Goal: Information Seeking & Learning: Learn about a topic

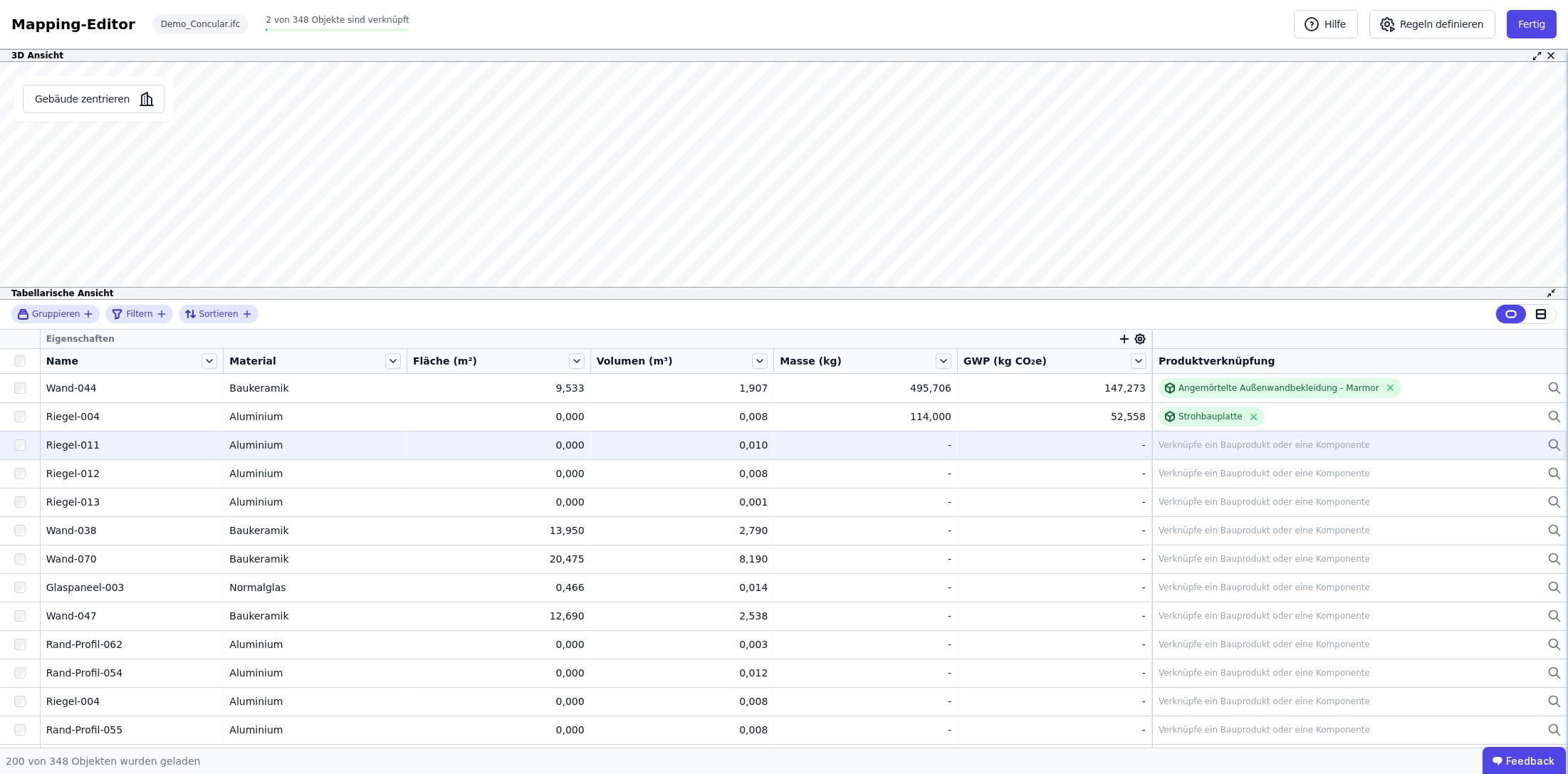
click at [1343, 449] on div "Verknüpfe ein Bauprodukt oder eine Komponente" at bounding box center [1263, 445] width 211 height 11
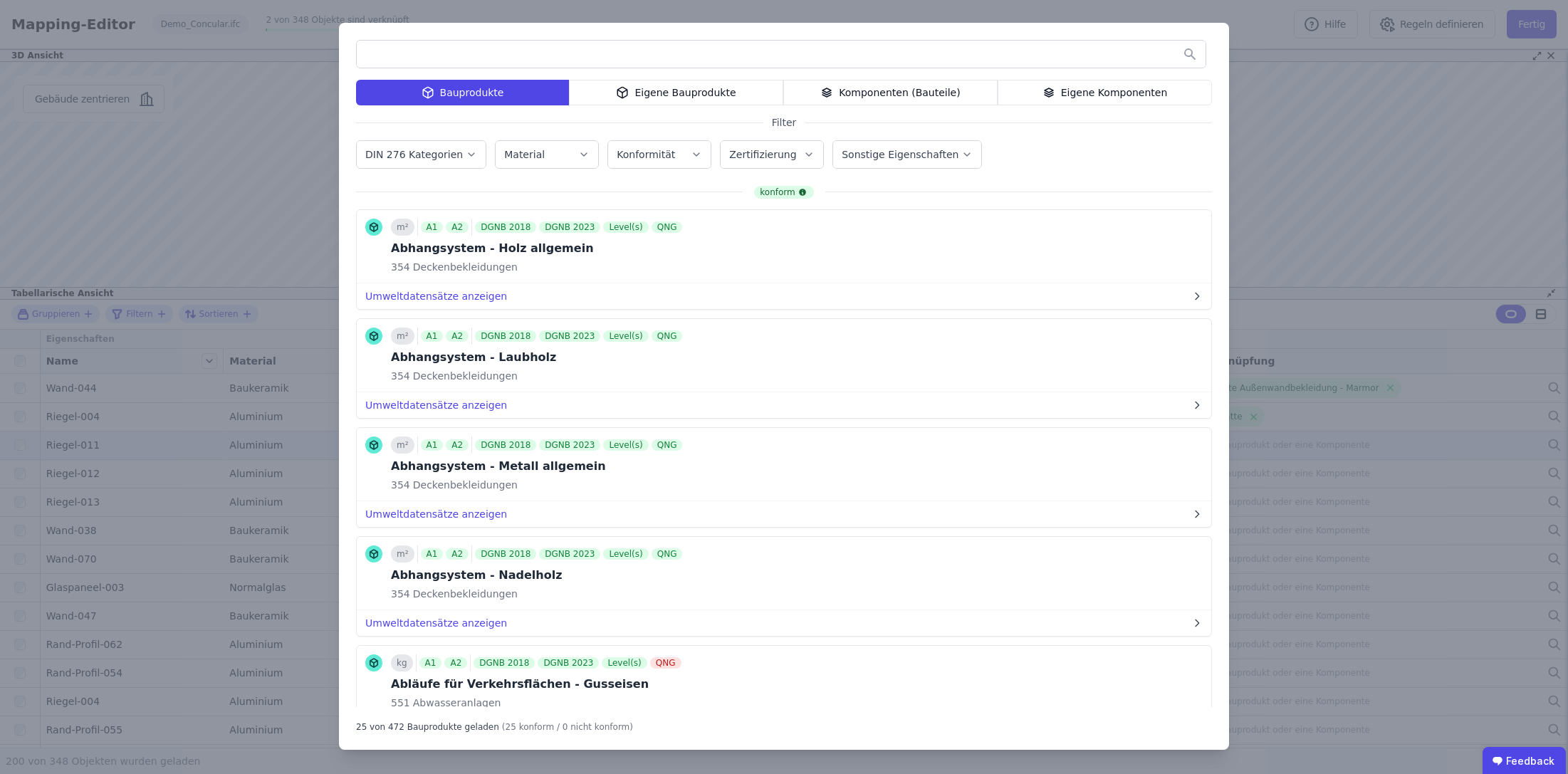
click at [964, 89] on div "Komponenten (Bauteile)" at bounding box center [890, 92] width 214 height 26
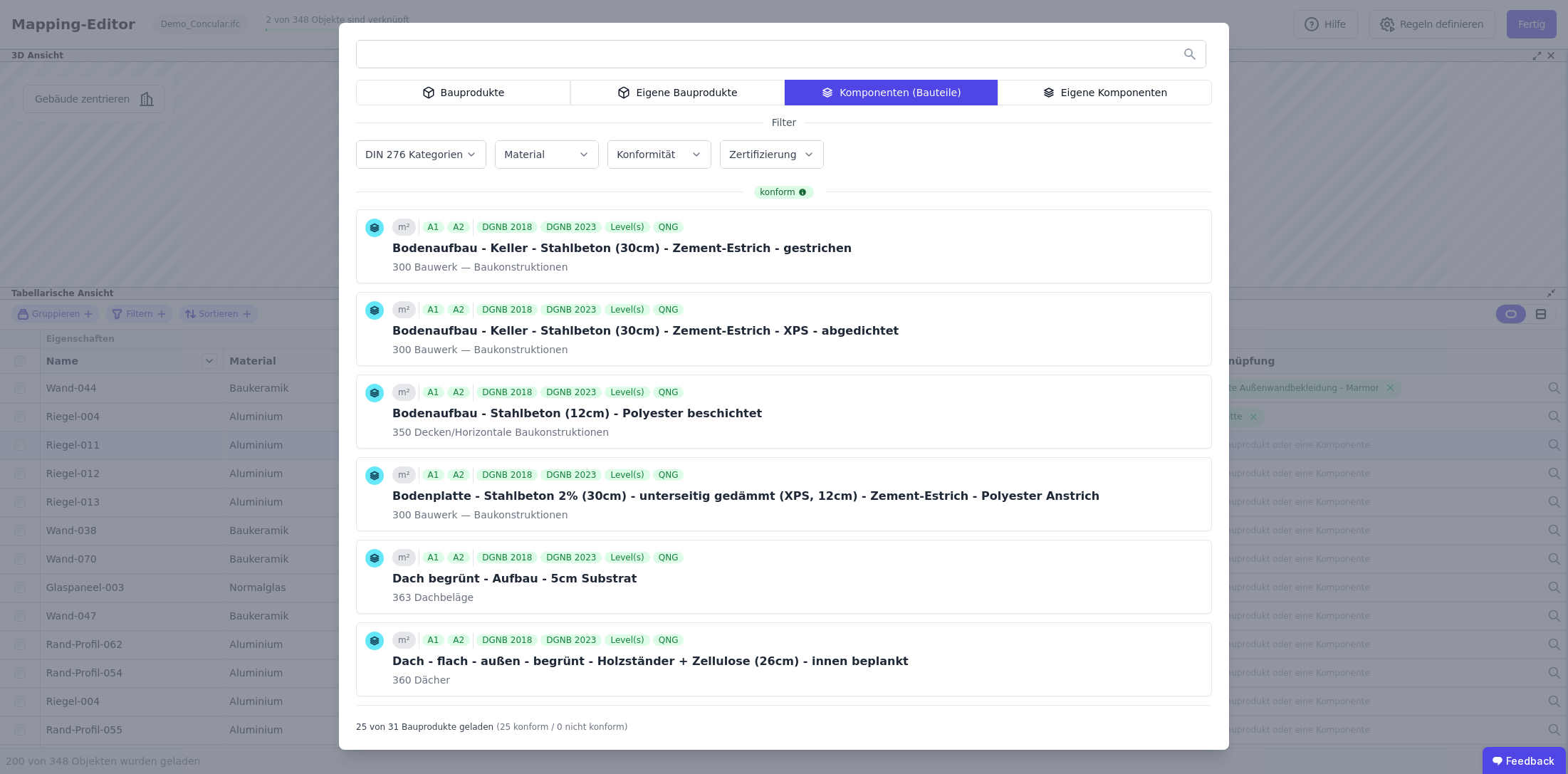
click at [1101, 94] on div "Eigene Komponenten" at bounding box center [1104, 92] width 214 height 26
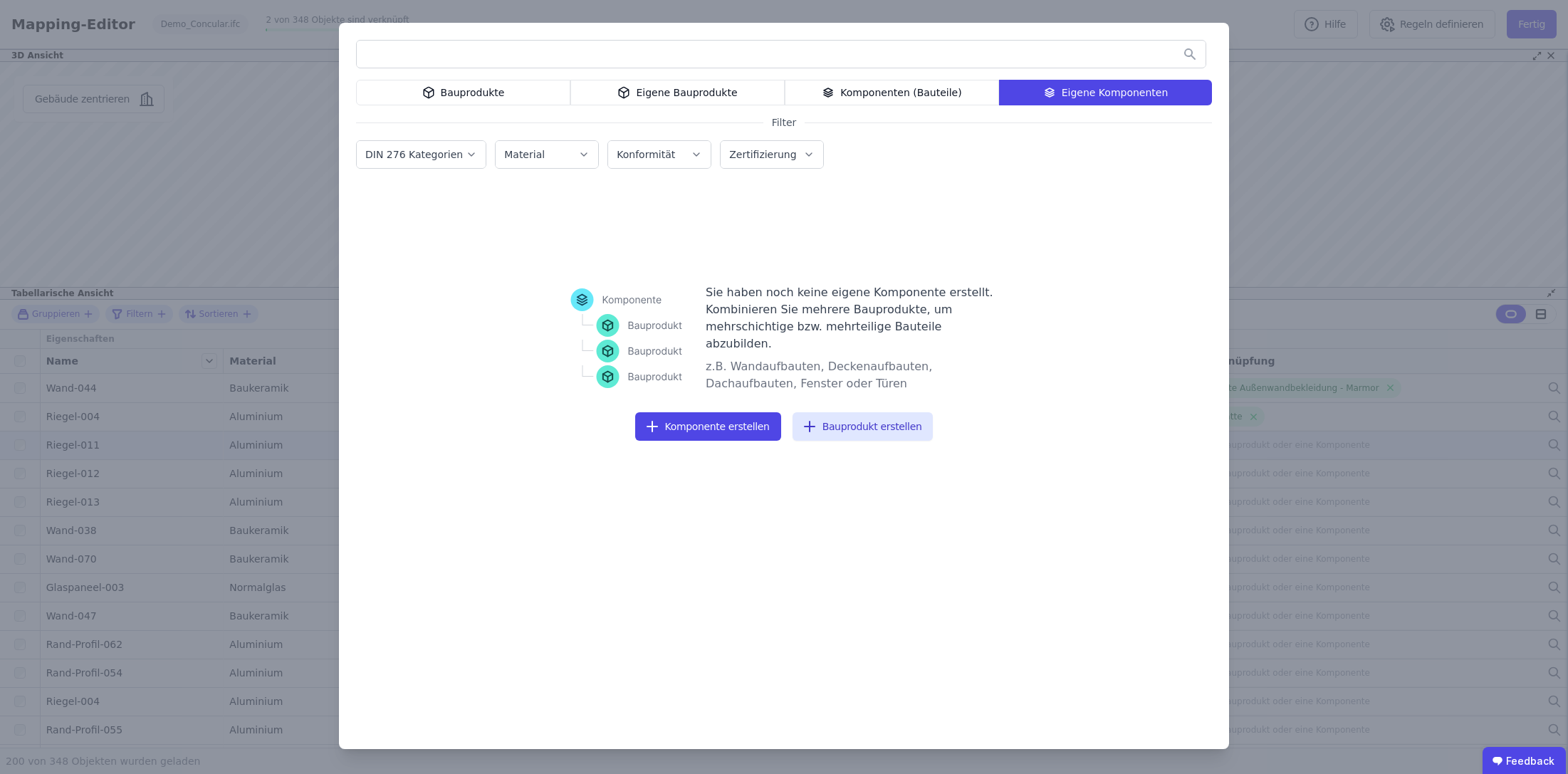
click at [648, 90] on div "Eigene Bauprodukte" at bounding box center [678, 92] width 214 height 26
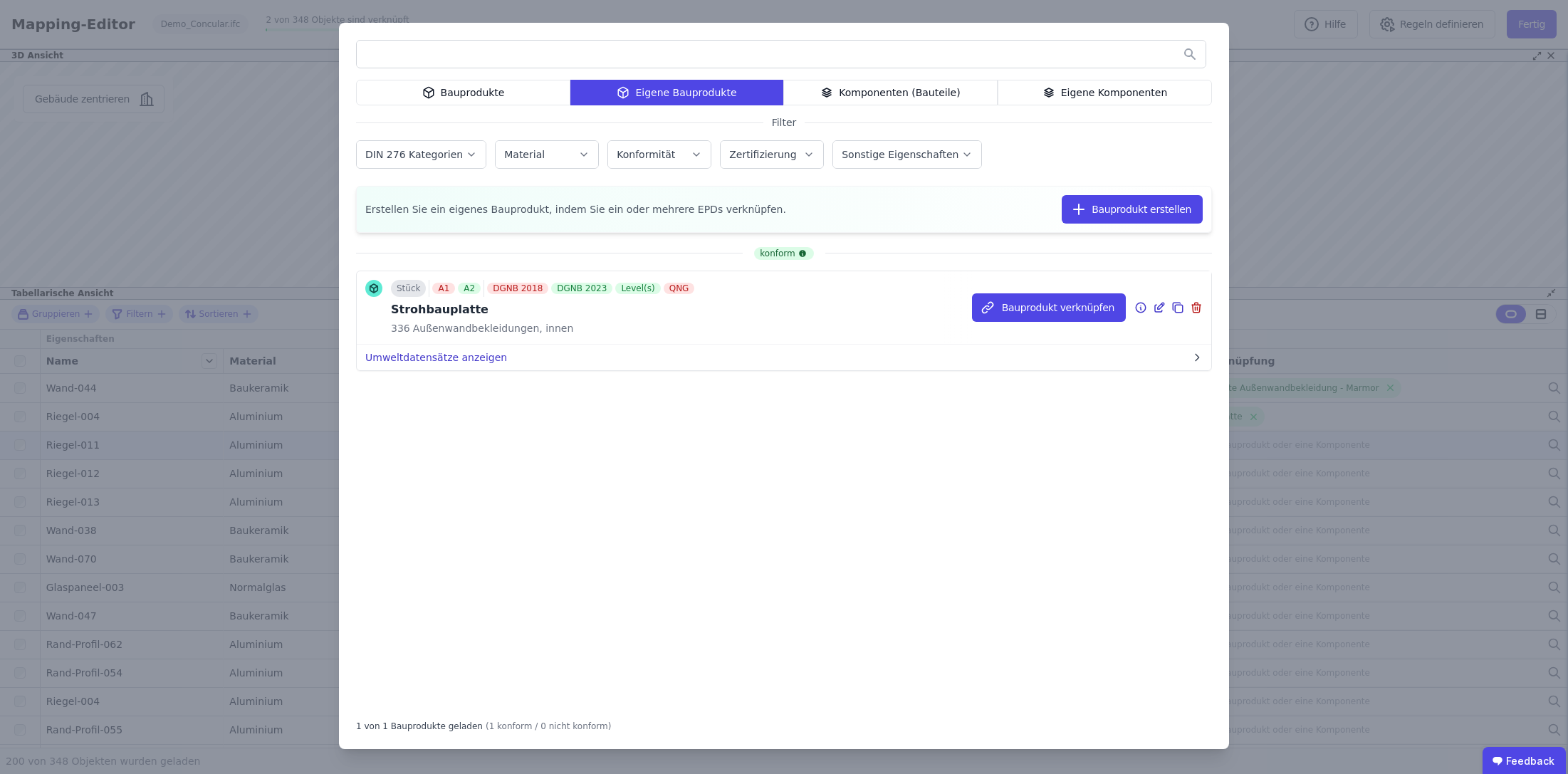
click at [729, 355] on button "Umweltdatensätze anzeigen" at bounding box center [784, 357] width 854 height 26
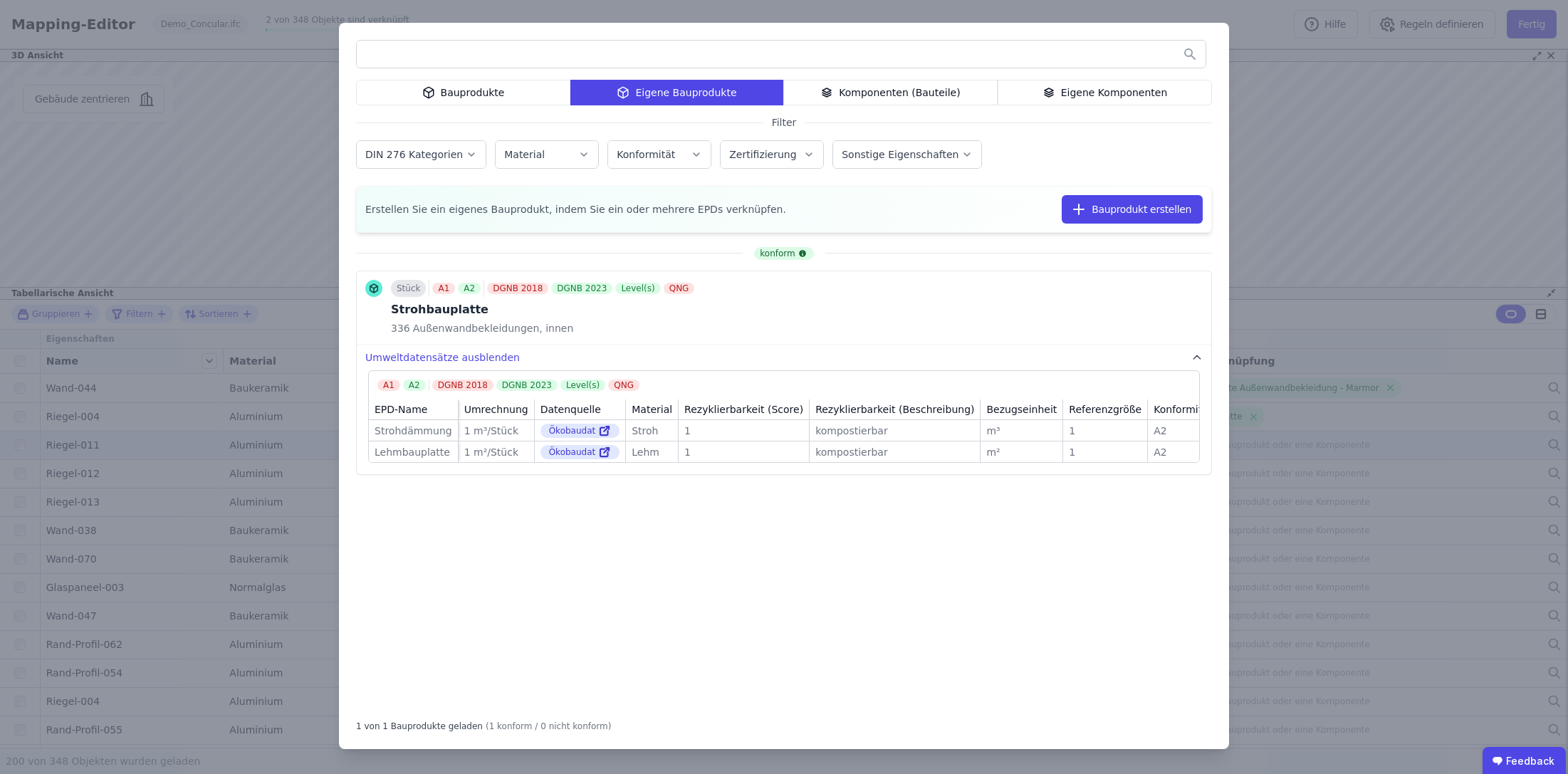
click at [1312, 216] on div "Bauprodukte Eigene Bauprodukte Komponenten (Bauteile) Eigene Komponenten Filter…" at bounding box center [784, 387] width 1568 height 774
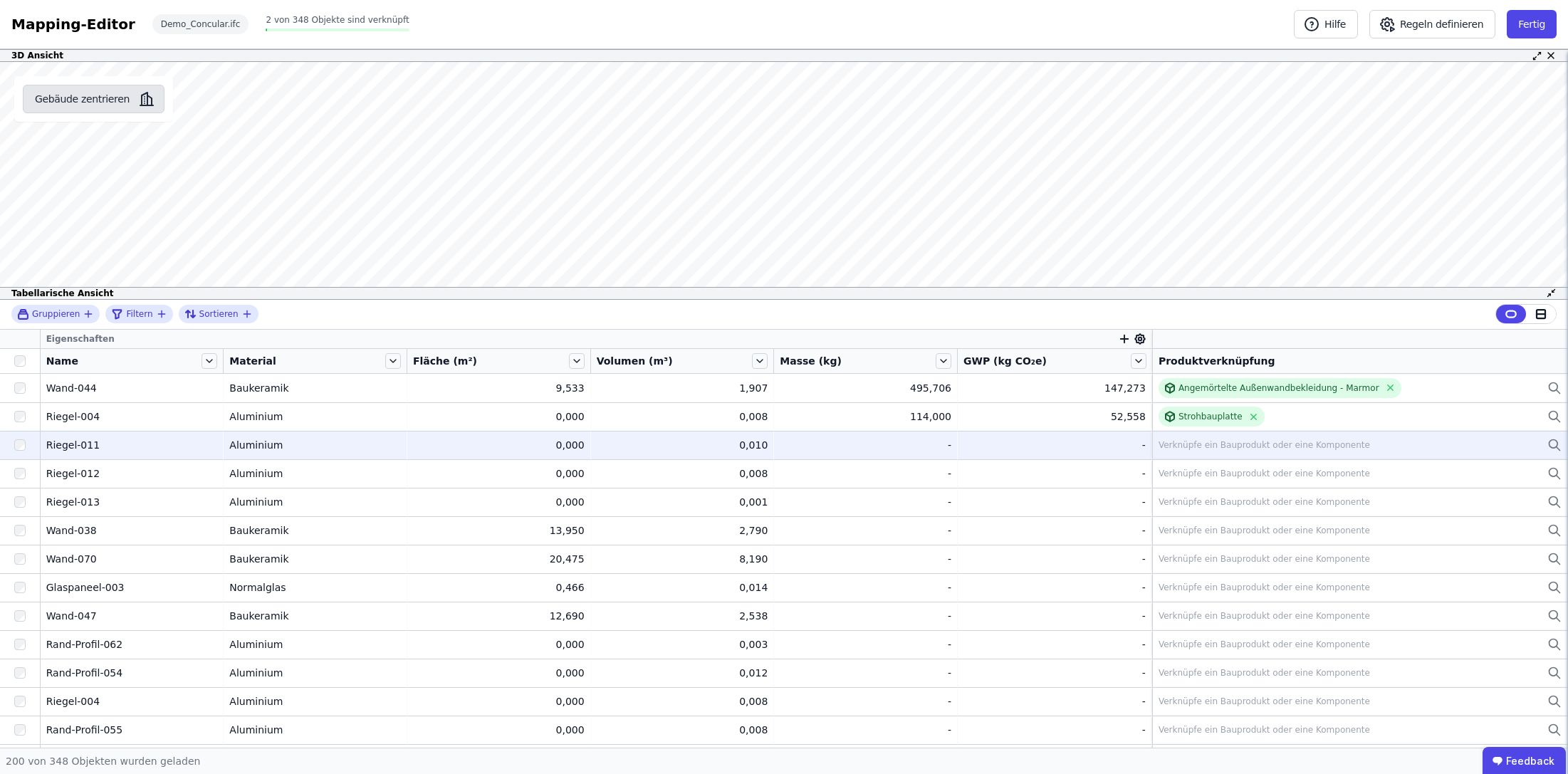
click at [130, 97] on button "Gebäude zentrieren" at bounding box center [94, 99] width 142 height 28
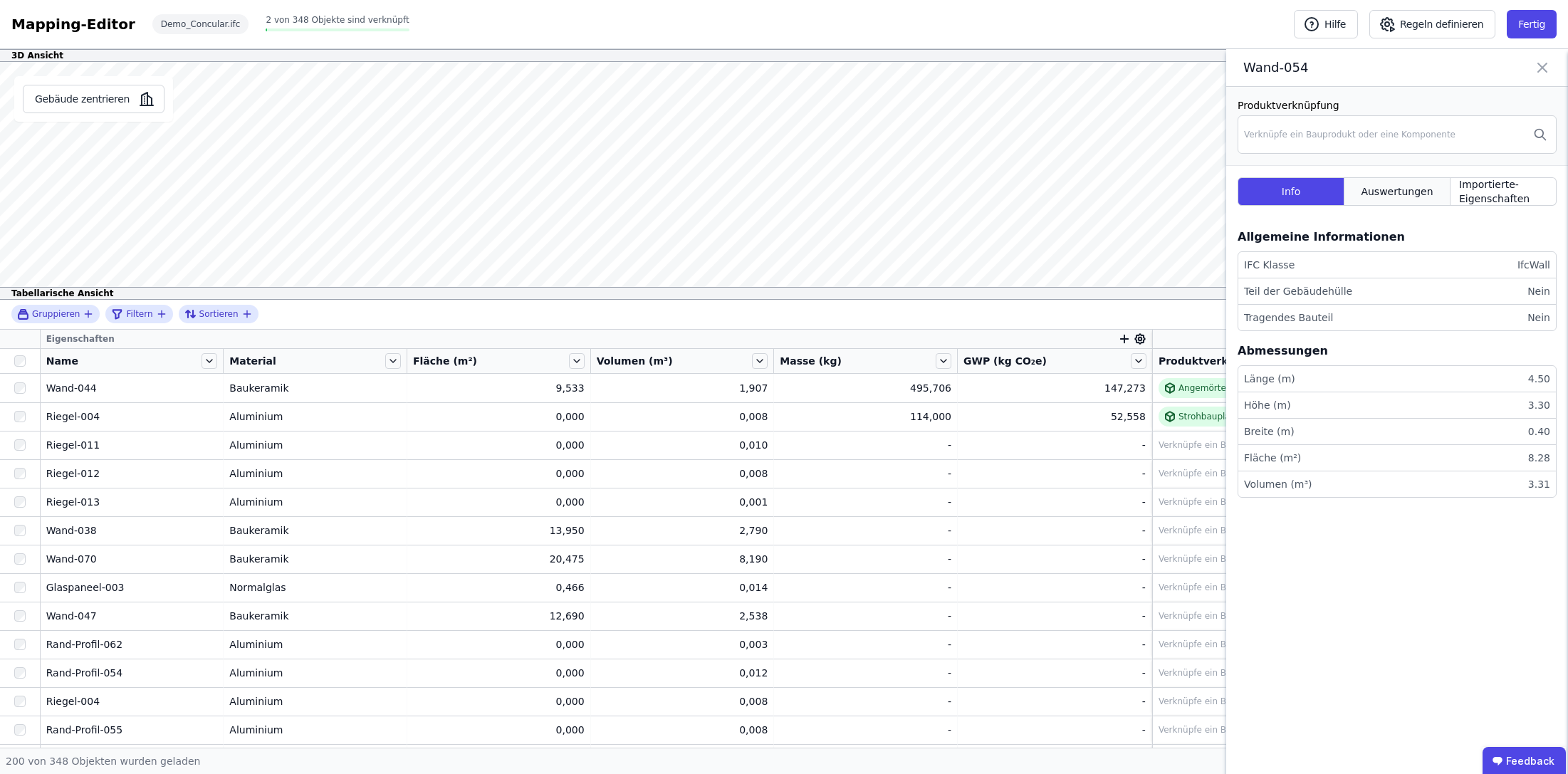
click at [1401, 194] on span "Auswertungen" at bounding box center [1397, 191] width 72 height 14
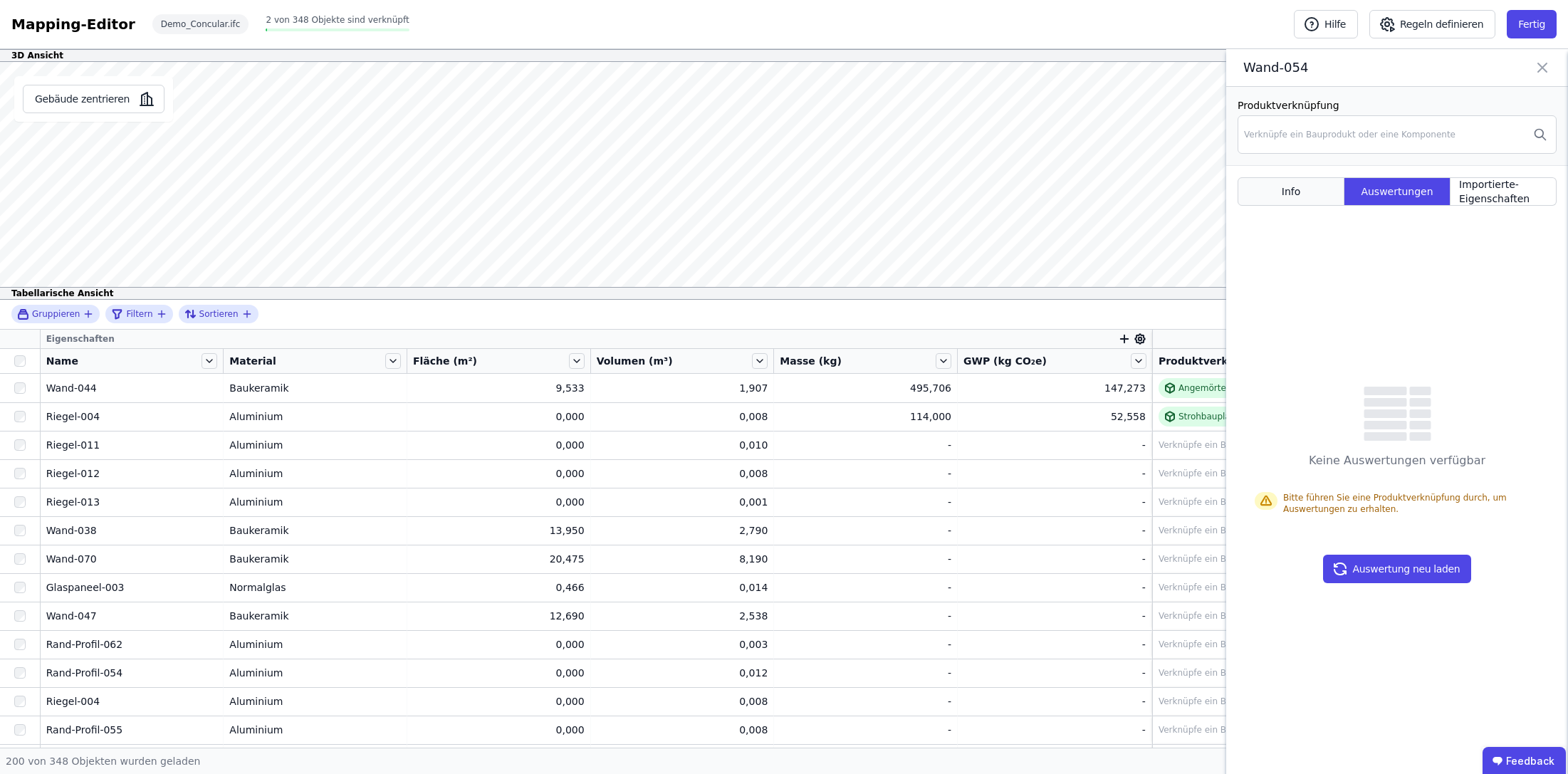
click at [1269, 197] on div "Info" at bounding box center [1291, 191] width 107 height 28
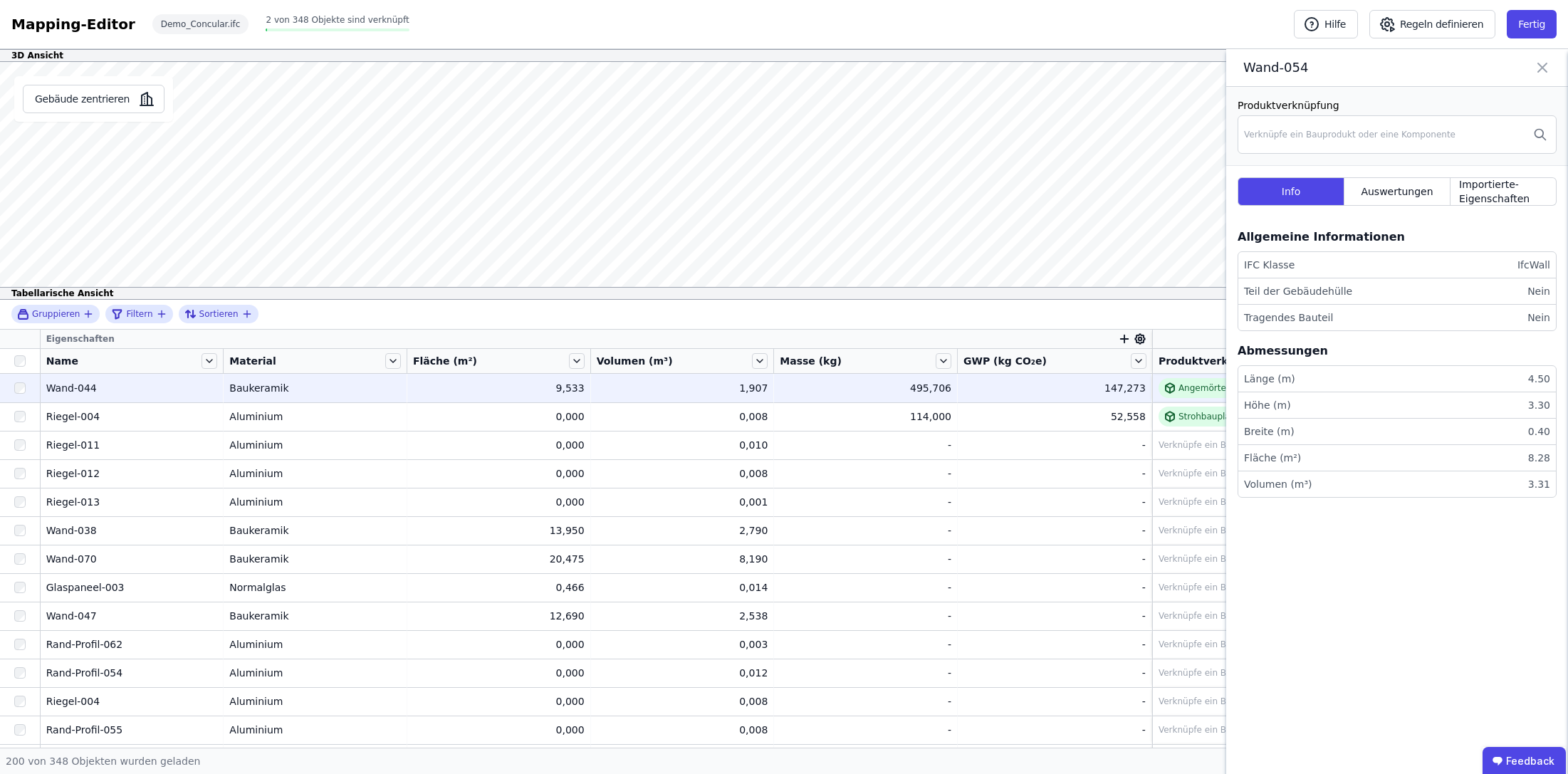
click at [799, 396] on td "495,706 495,706" at bounding box center [866, 388] width 184 height 28
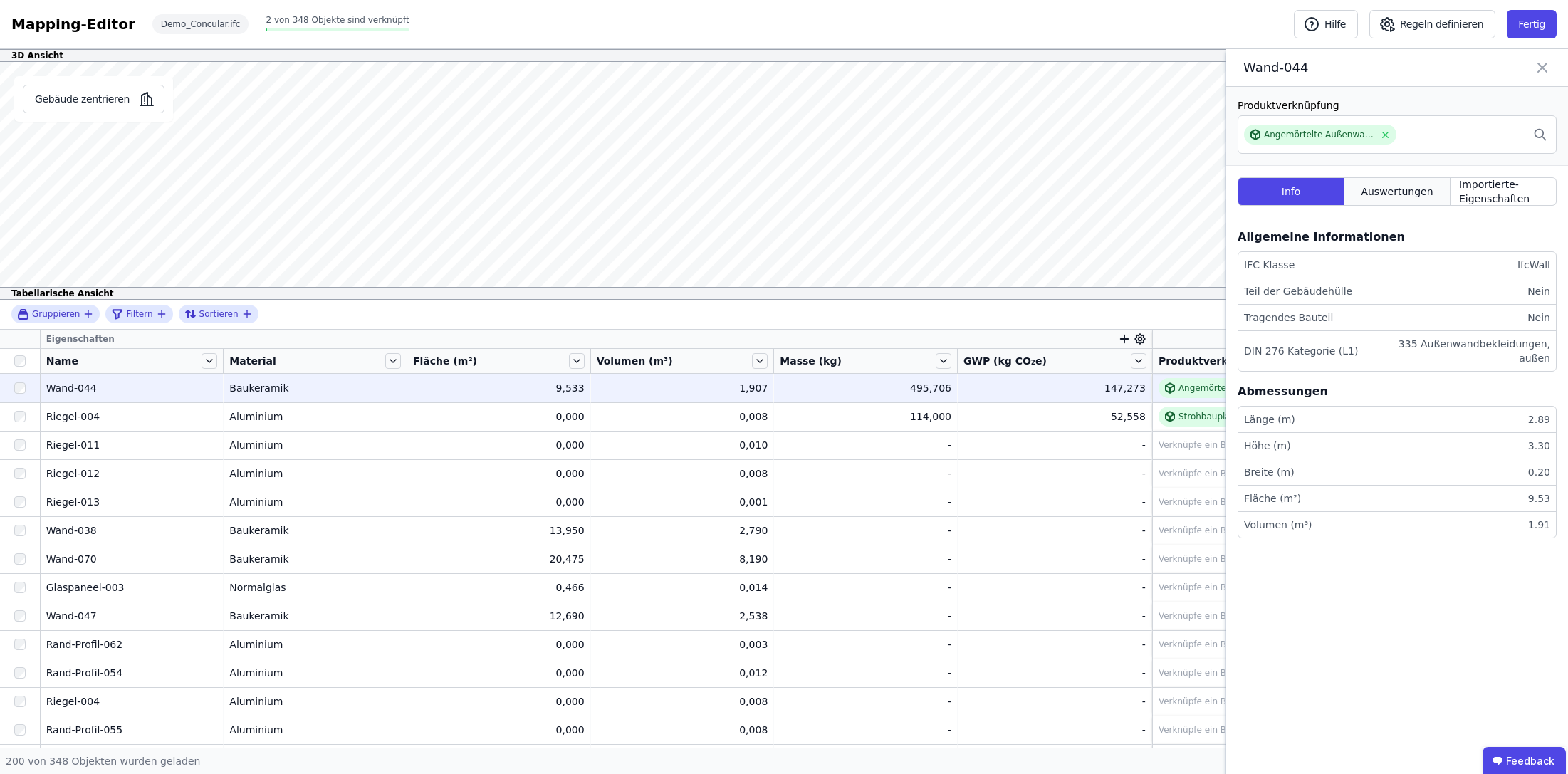
click at [1402, 196] on span "Auswertungen" at bounding box center [1397, 191] width 72 height 14
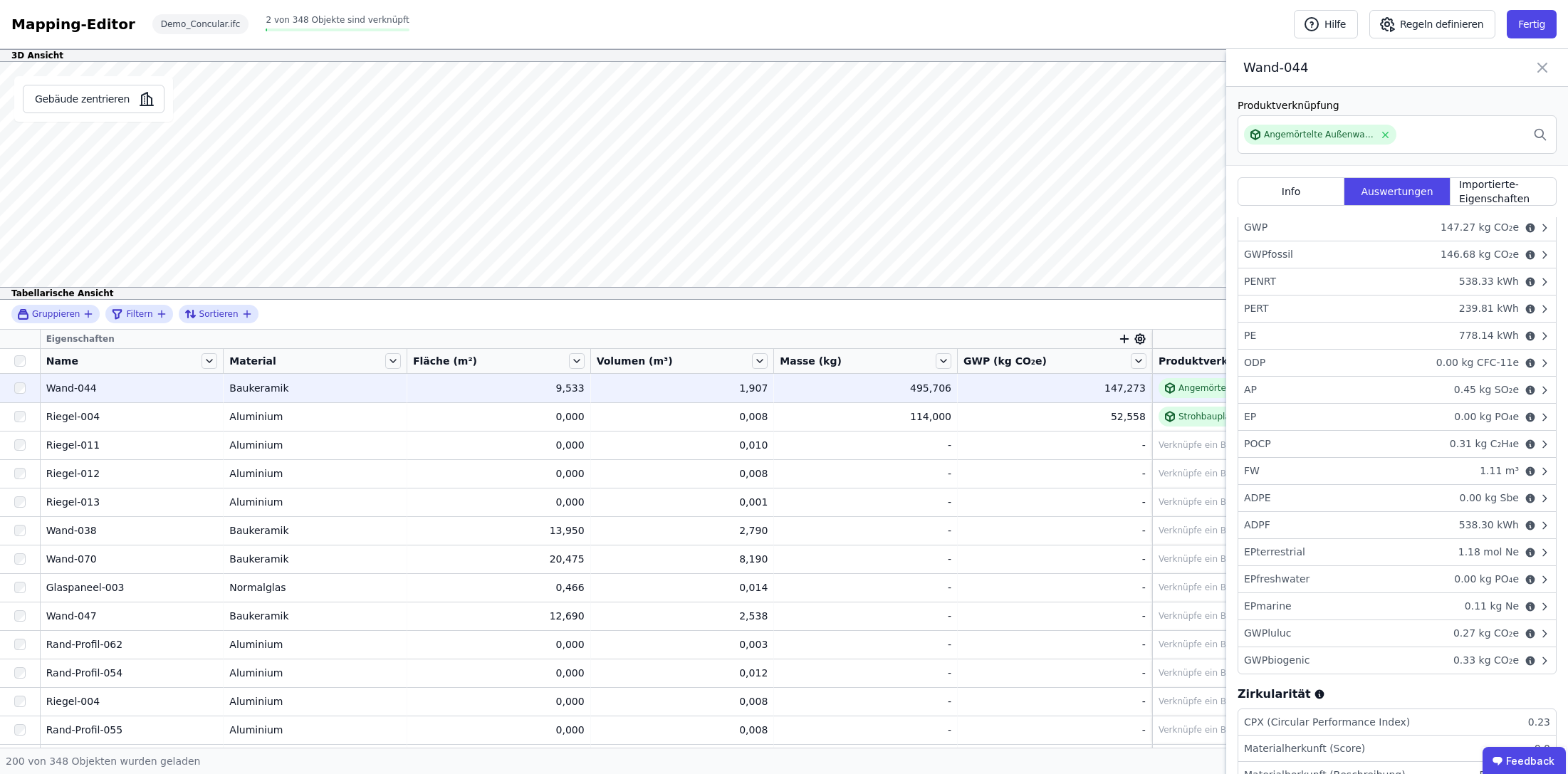
scroll to position [68, 0]
click at [1439, 68] on icon at bounding box center [1542, 67] width 9 height 9
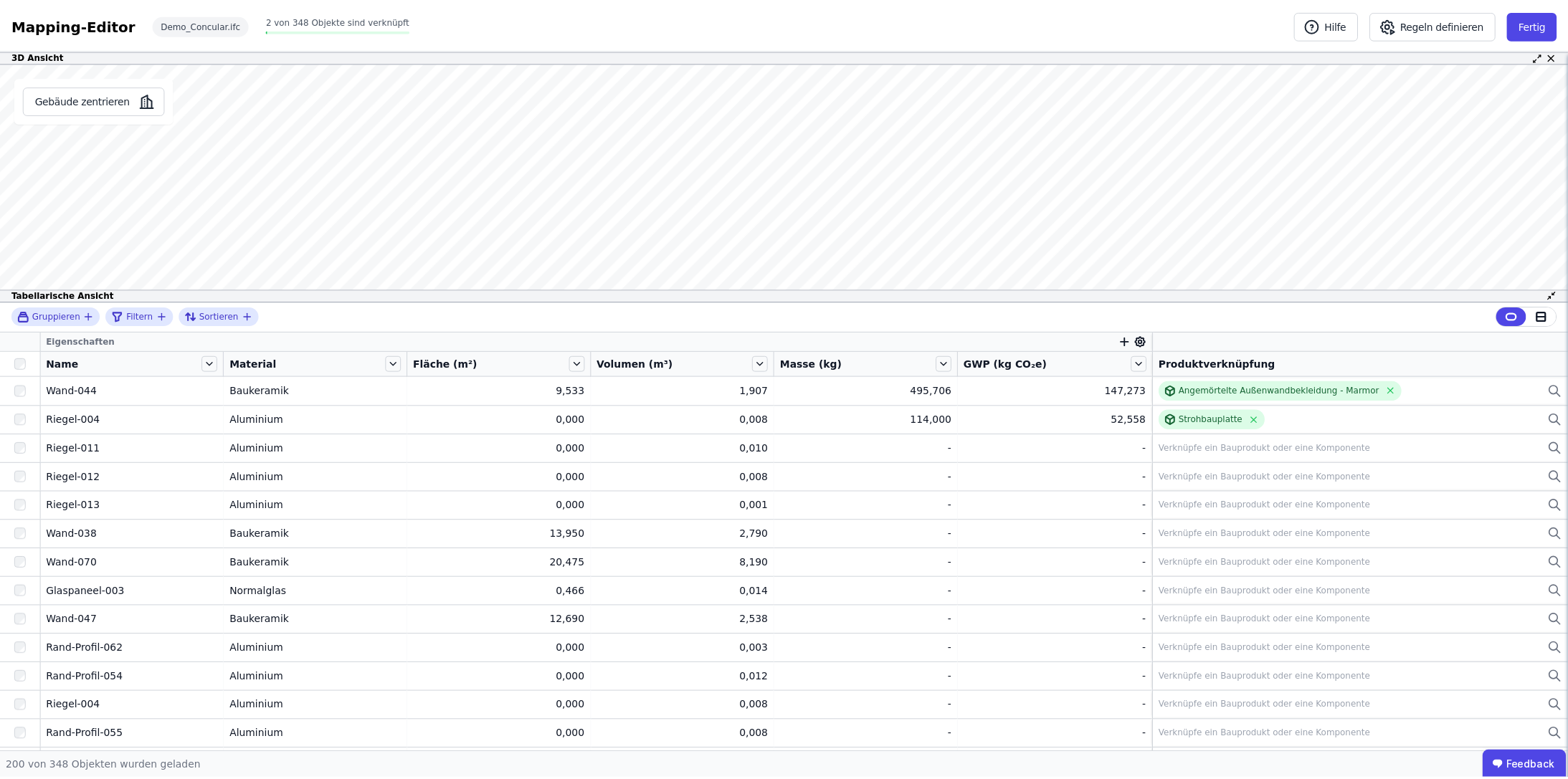
scroll to position [0, 0]
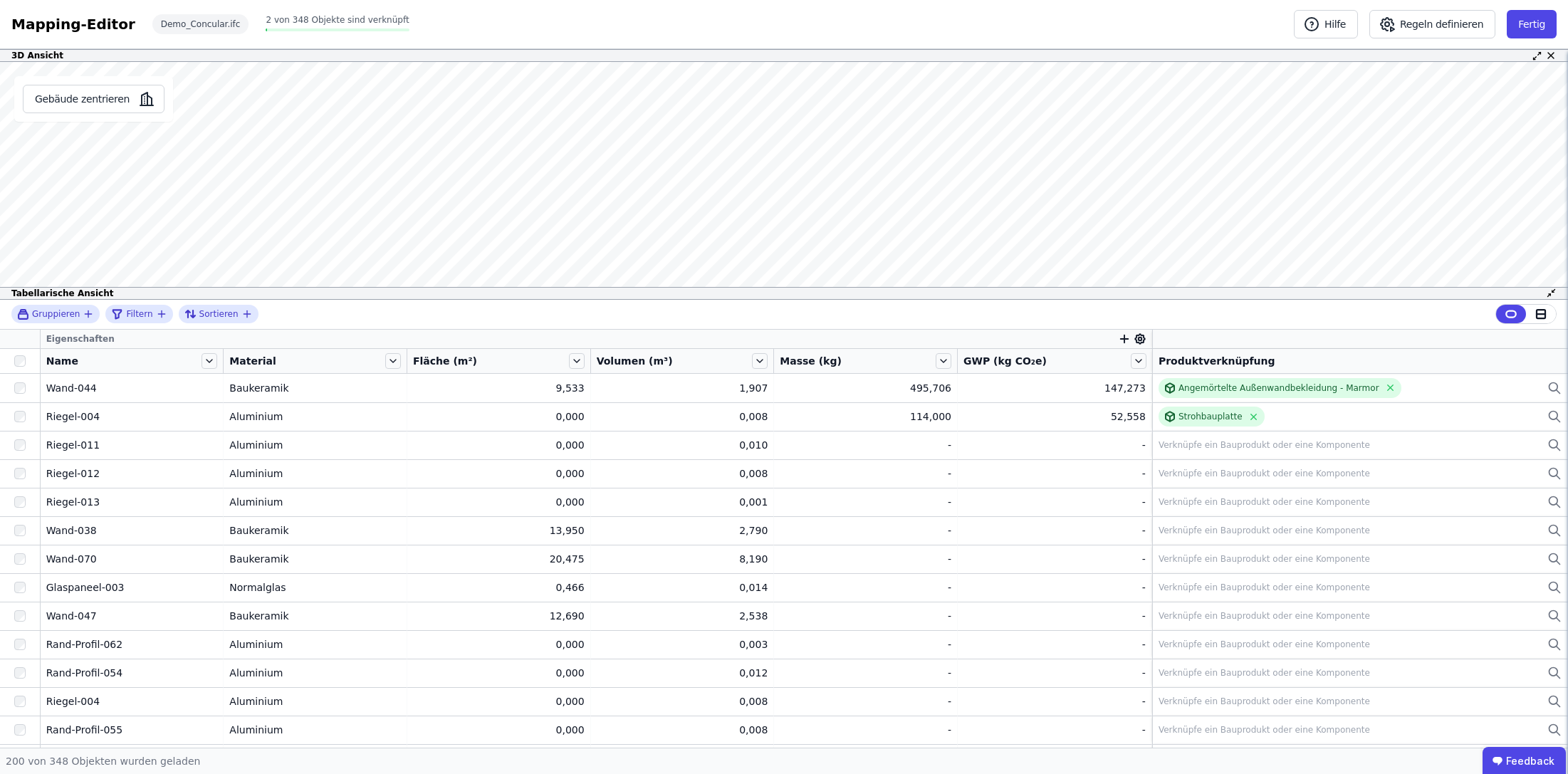
click at [32, 30] on div "Mapping-Editor" at bounding box center [73, 24] width 124 height 20
click at [34, 26] on div "Mapping-Editor" at bounding box center [73, 24] width 124 height 20
click at [1439, 30] on button "Fertig" at bounding box center [1531, 25] width 50 height 28
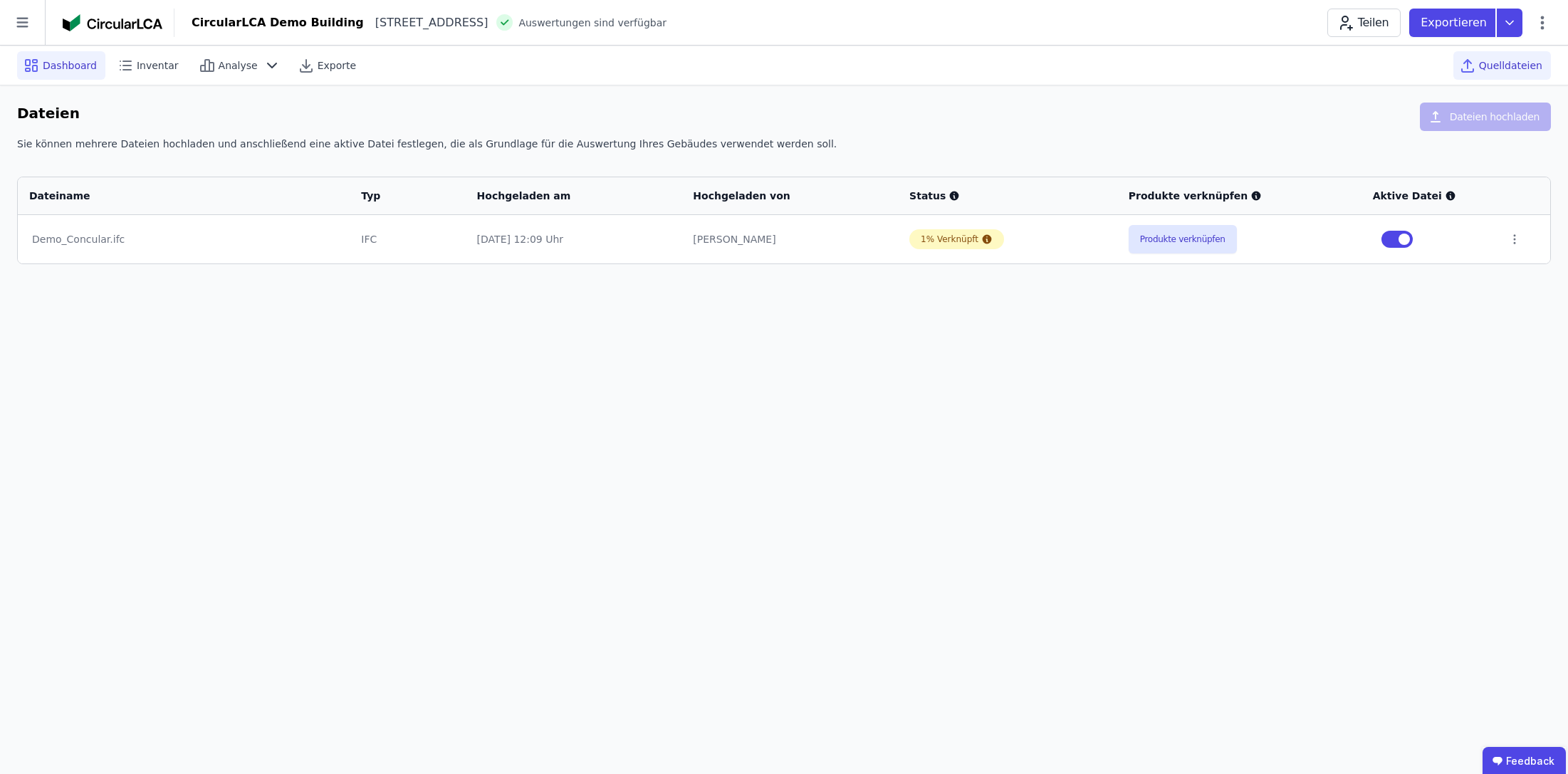
click at [74, 59] on span "Dashboard" at bounding box center [69, 65] width 54 height 14
select select "**********"
select select "*"
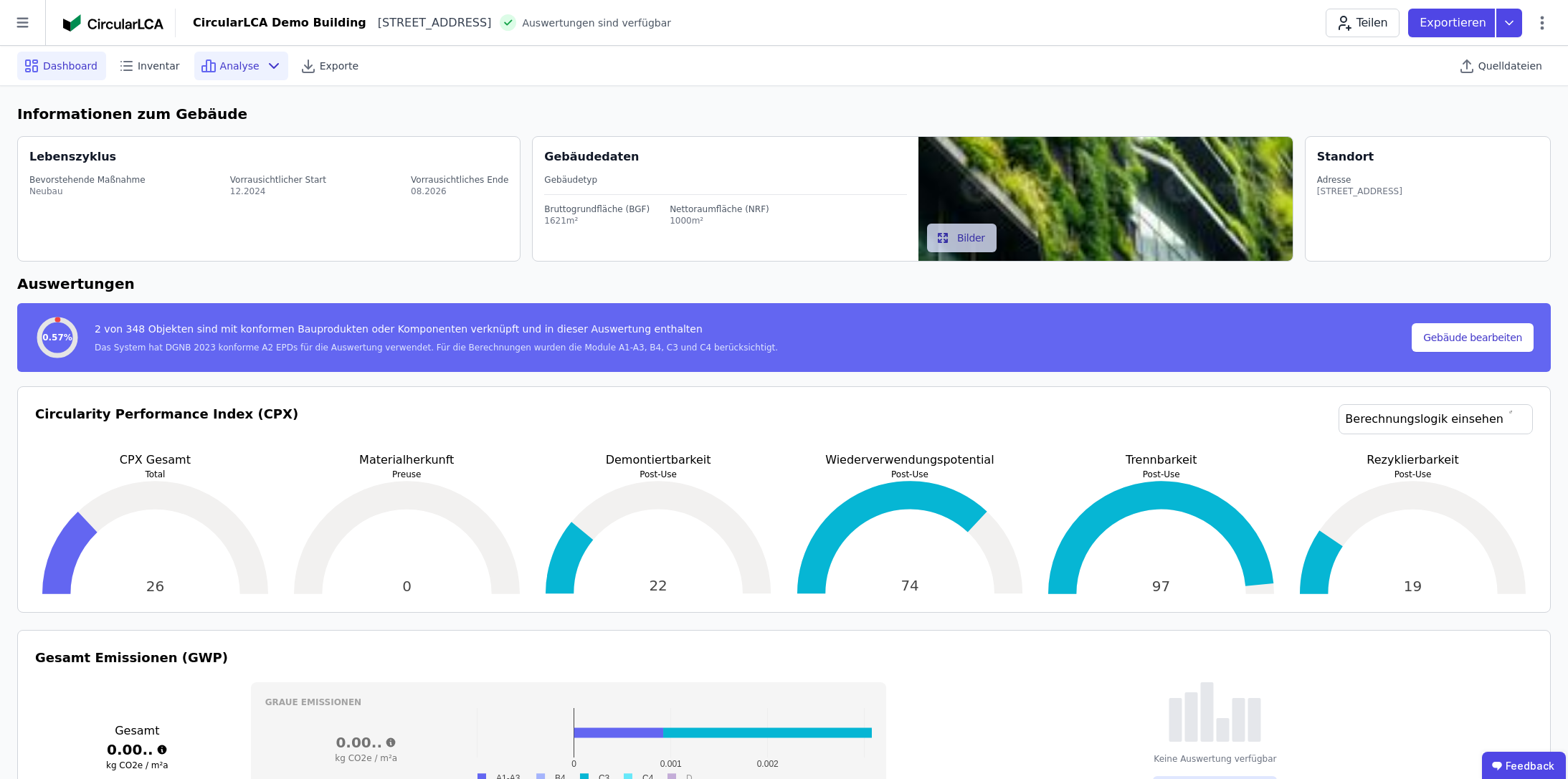
click at [236, 63] on span "Analyse" at bounding box center [239, 66] width 39 height 14
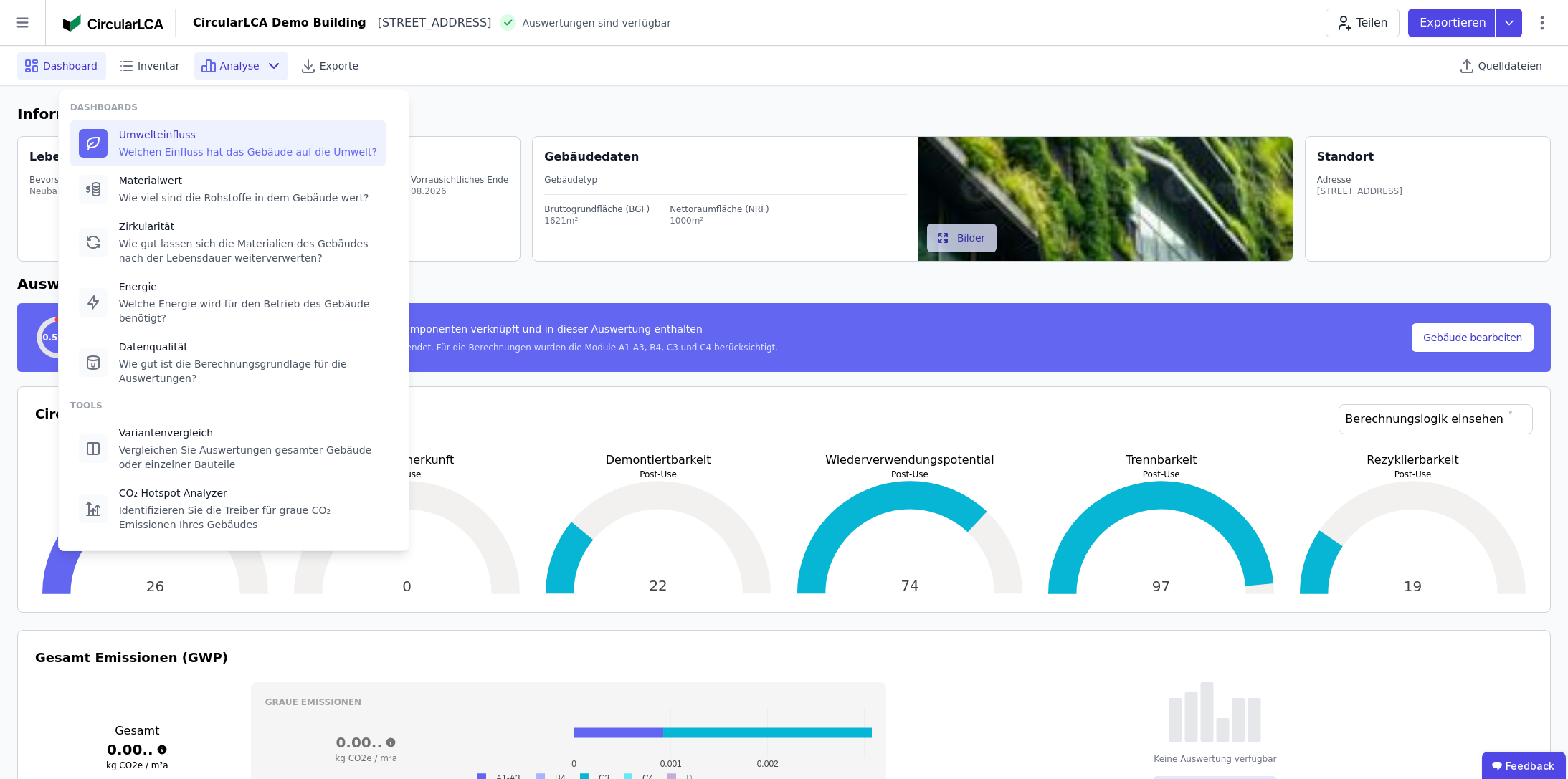
click at [148, 143] on div "Umwelteinfluss Welchen Einfluss hat das Gebäude auf die Umwelt?" at bounding box center [248, 143] width 258 height 31
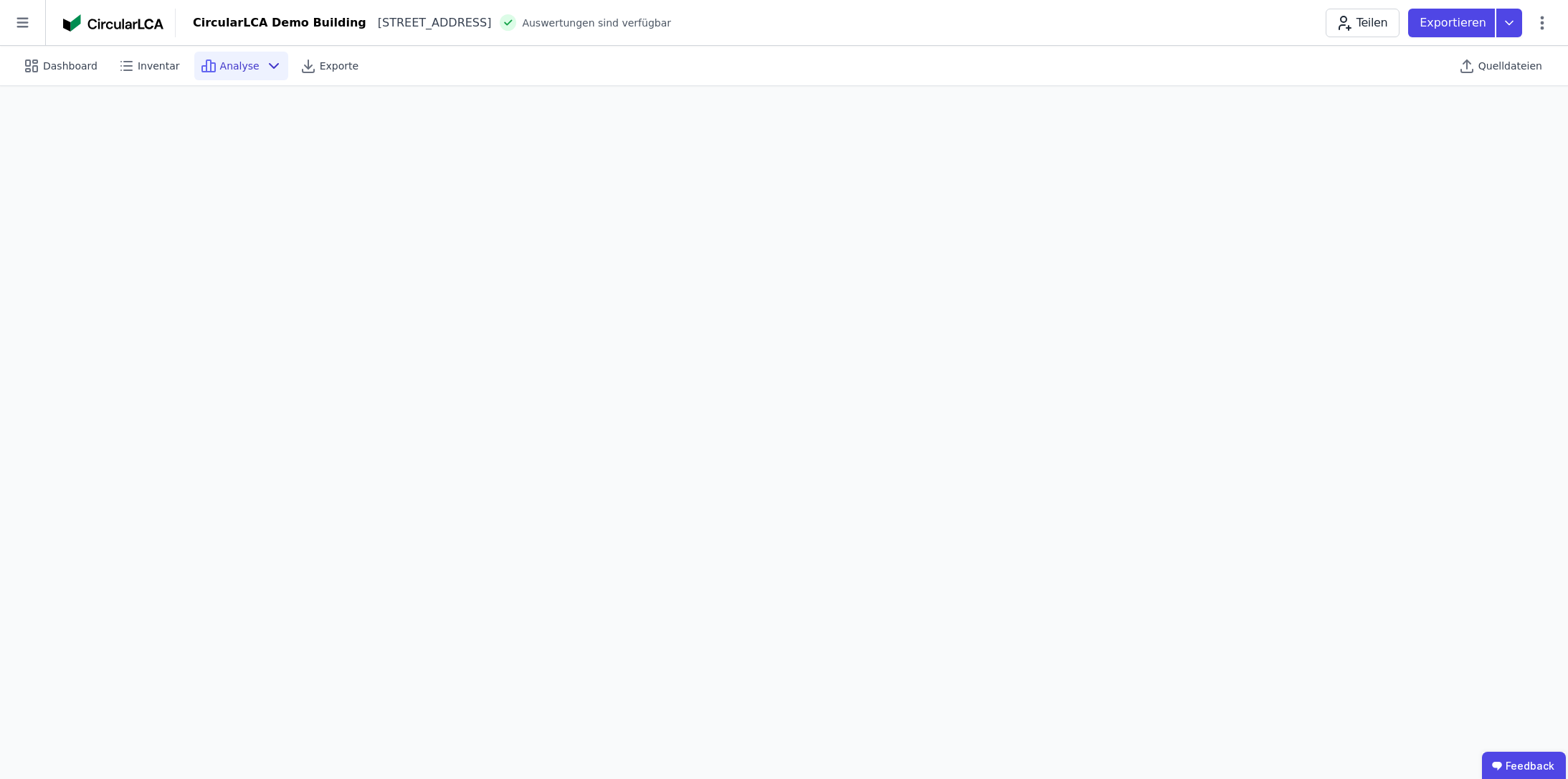
click at [242, 64] on span "Analyse" at bounding box center [239, 66] width 39 height 14
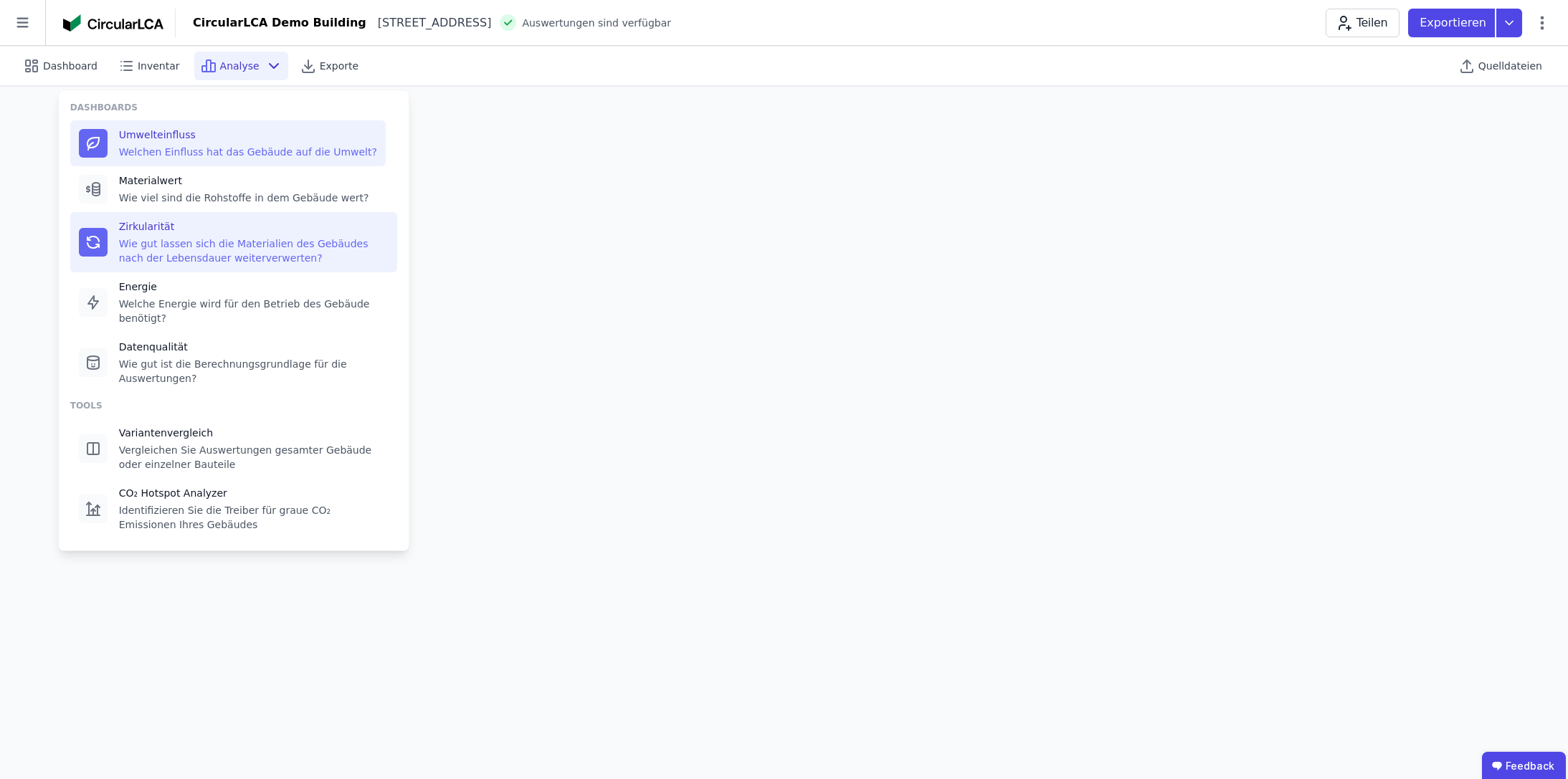
click at [197, 245] on div "Wie gut lassen sich die Materialien des Gebäudes nach der Lebensdauer weiterver…" at bounding box center [253, 250] width 270 height 29
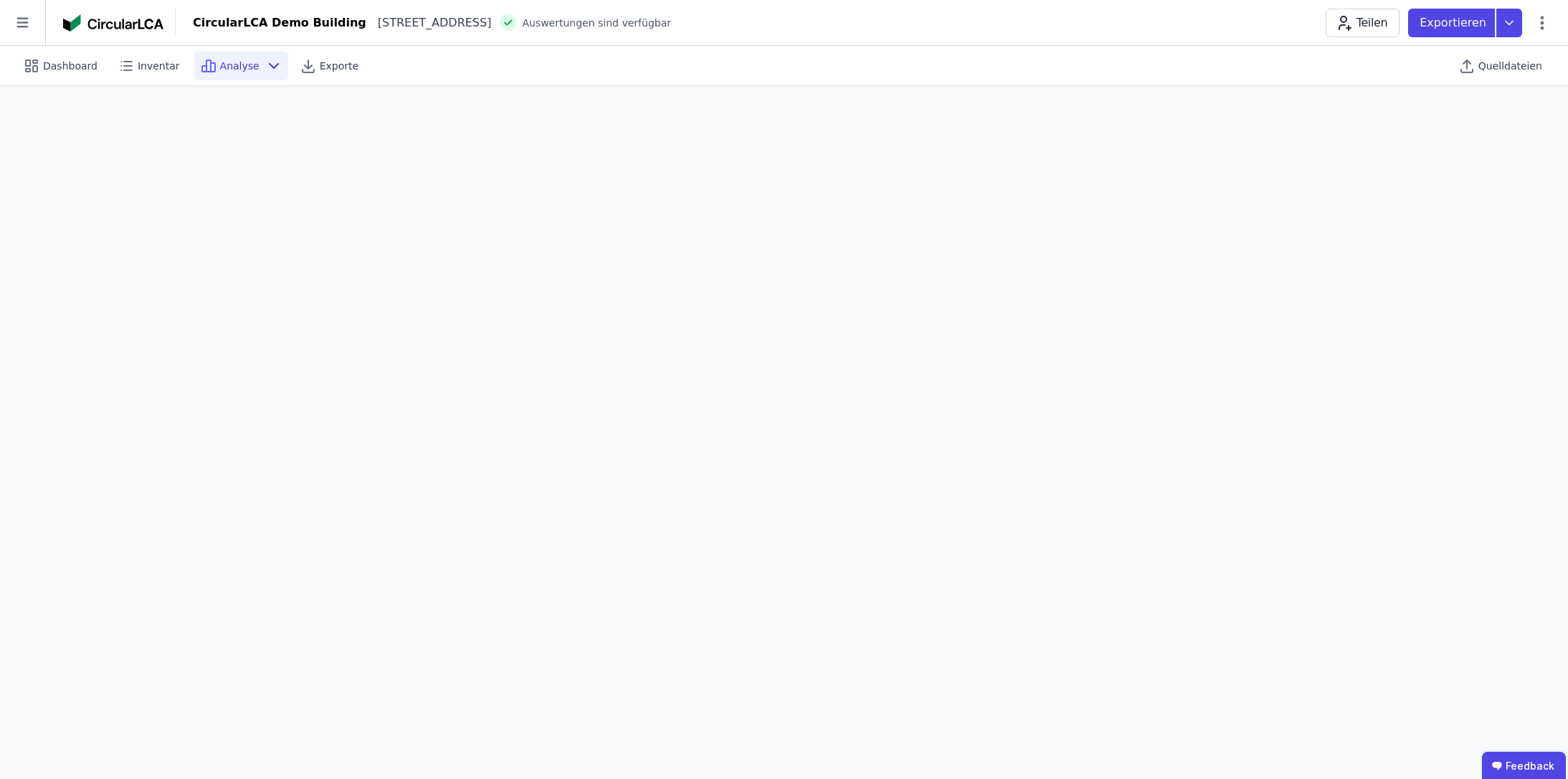
click at [243, 59] on span "Analyse" at bounding box center [239, 66] width 39 height 14
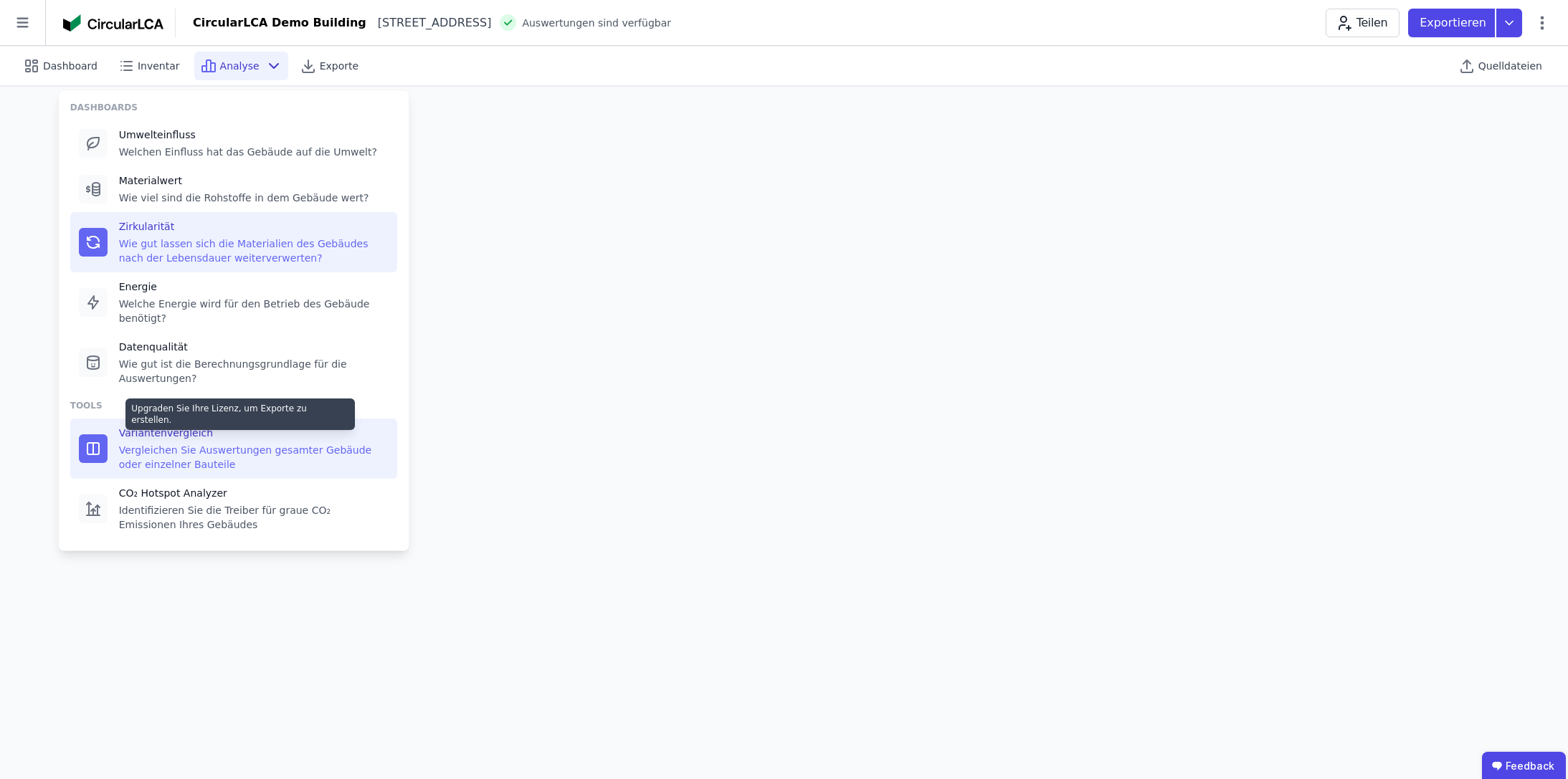
click at [142, 435] on div "Variantenvergleich" at bounding box center [253, 432] width 270 height 14
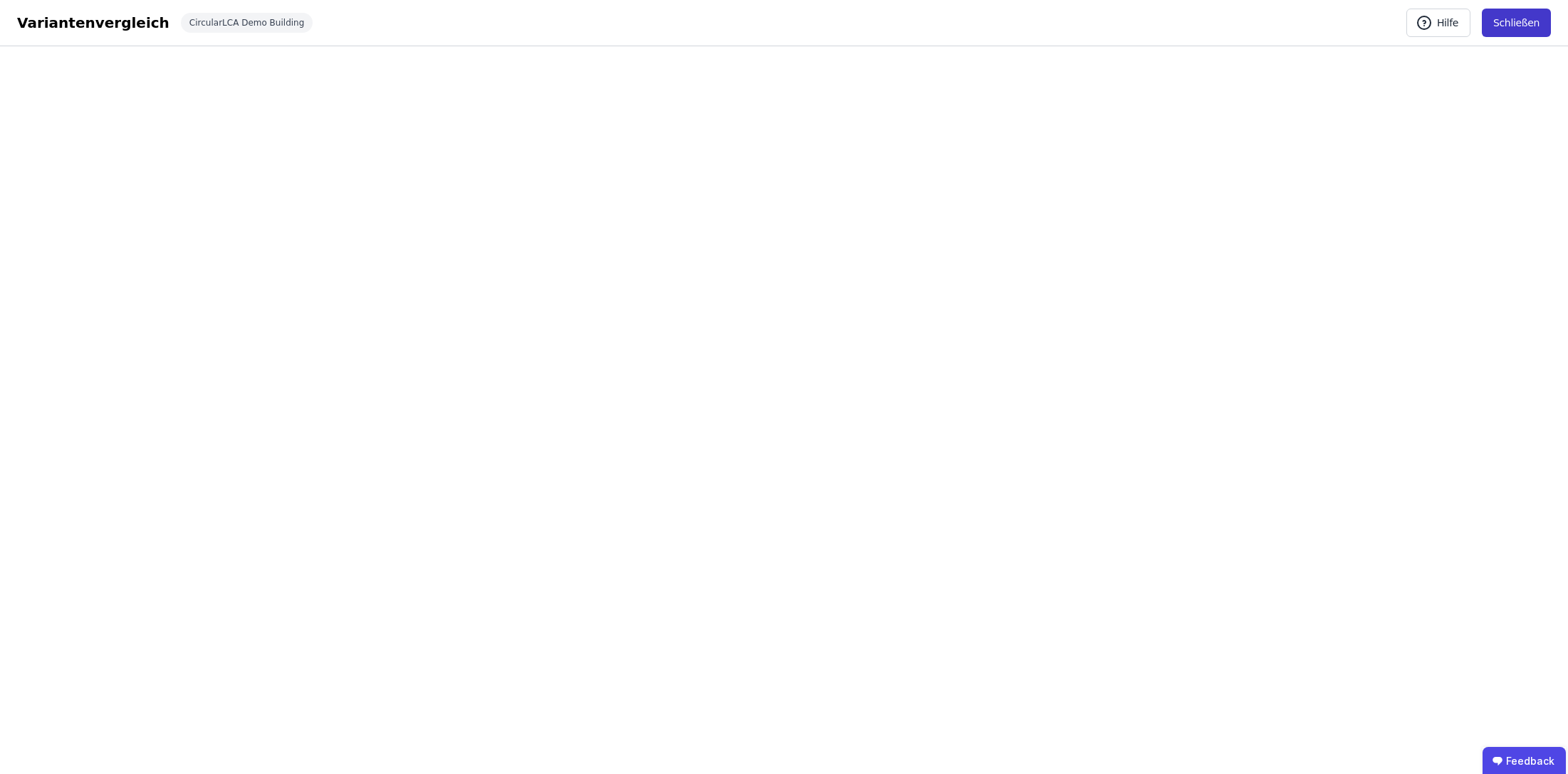
click at [1439, 26] on button "Schließen" at bounding box center [1516, 23] width 69 height 28
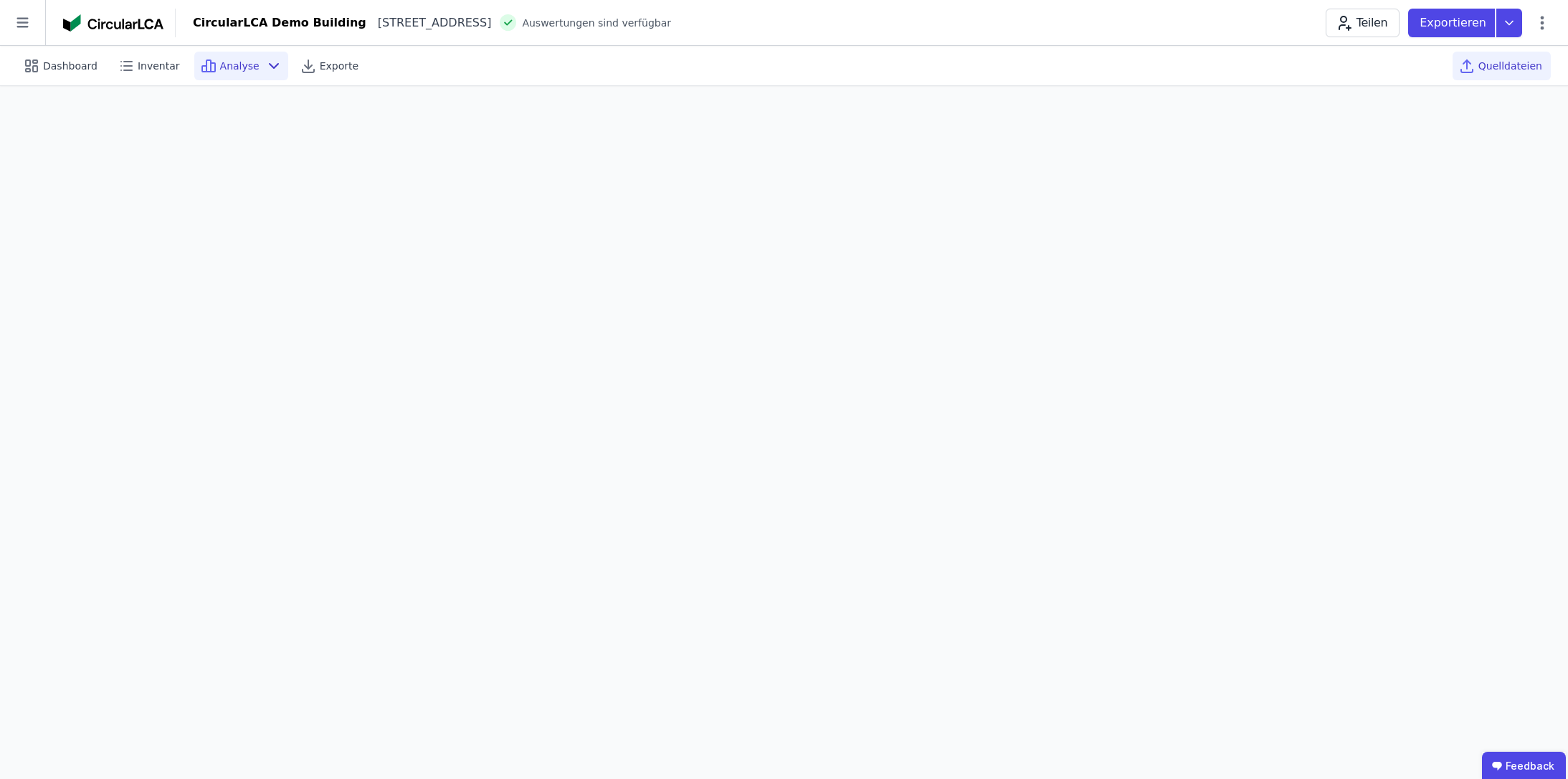
click at [1449, 64] on span "Quelldateien" at bounding box center [1510, 66] width 64 height 14
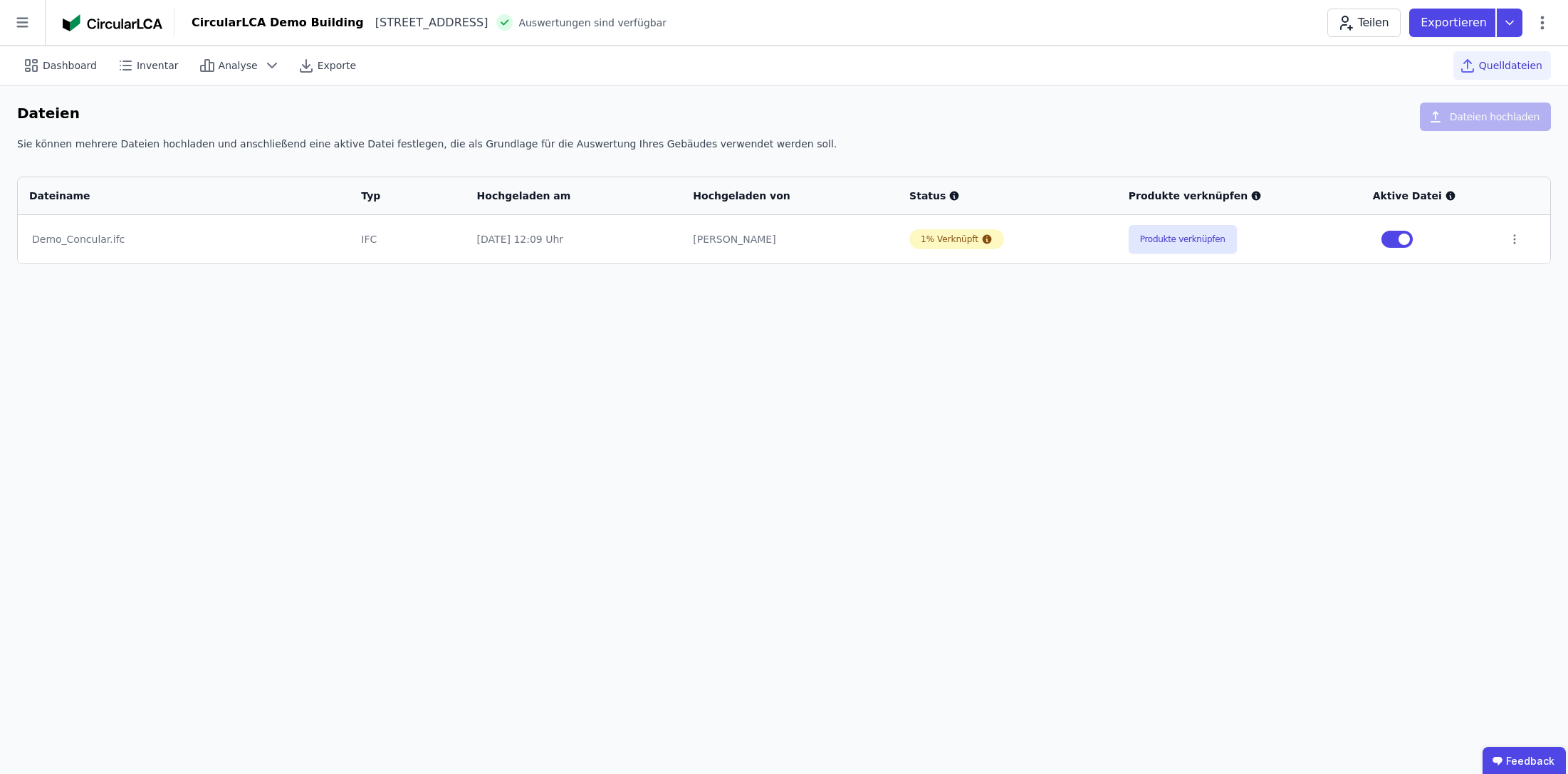
click at [1400, 237] on button "button" at bounding box center [1397, 239] width 31 height 17
click at [1400, 238] on button "button" at bounding box center [1397, 239] width 31 height 17
